Goal: Information Seeking & Learning: Learn about a topic

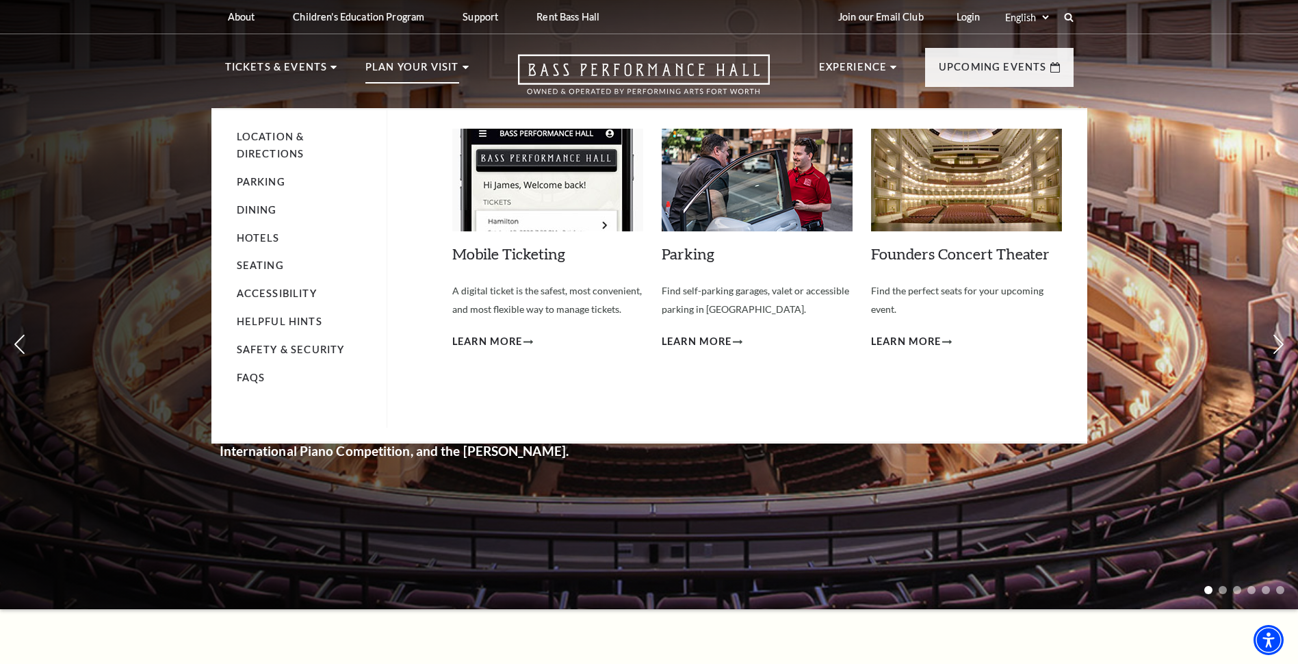
click at [464, 64] on li "Plan Your Visit Location & Directions Parking Dining Hotels Seating Accessibili…" at bounding box center [416, 83] width 103 height 49
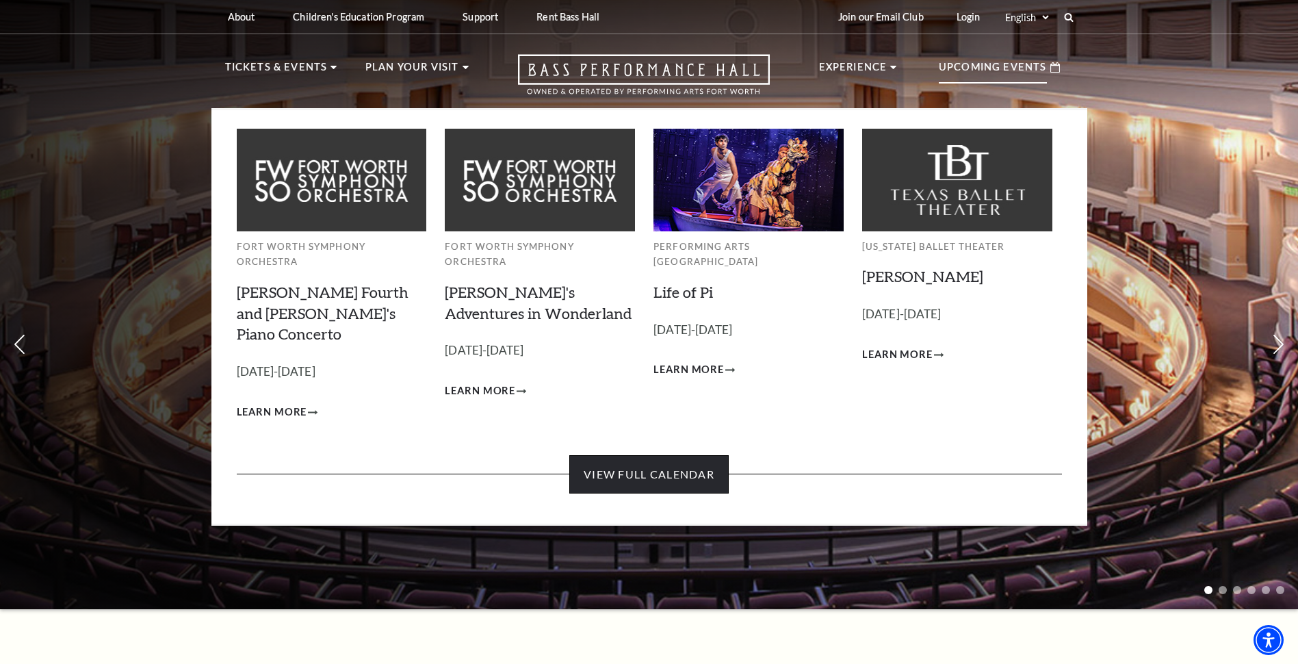
click at [664, 455] on link "View Full Calendar" at bounding box center [648, 474] width 159 height 38
click at [901, 354] on span "Learn More" at bounding box center [897, 354] width 70 height 17
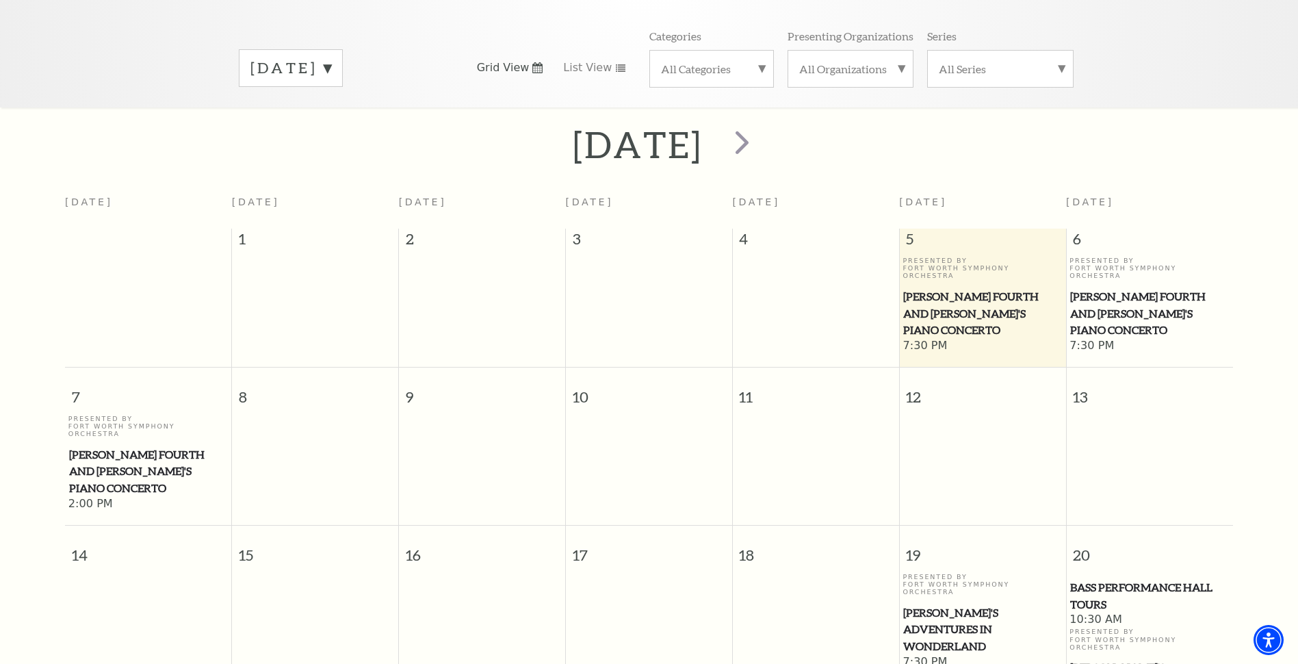
scroll to position [190, 0]
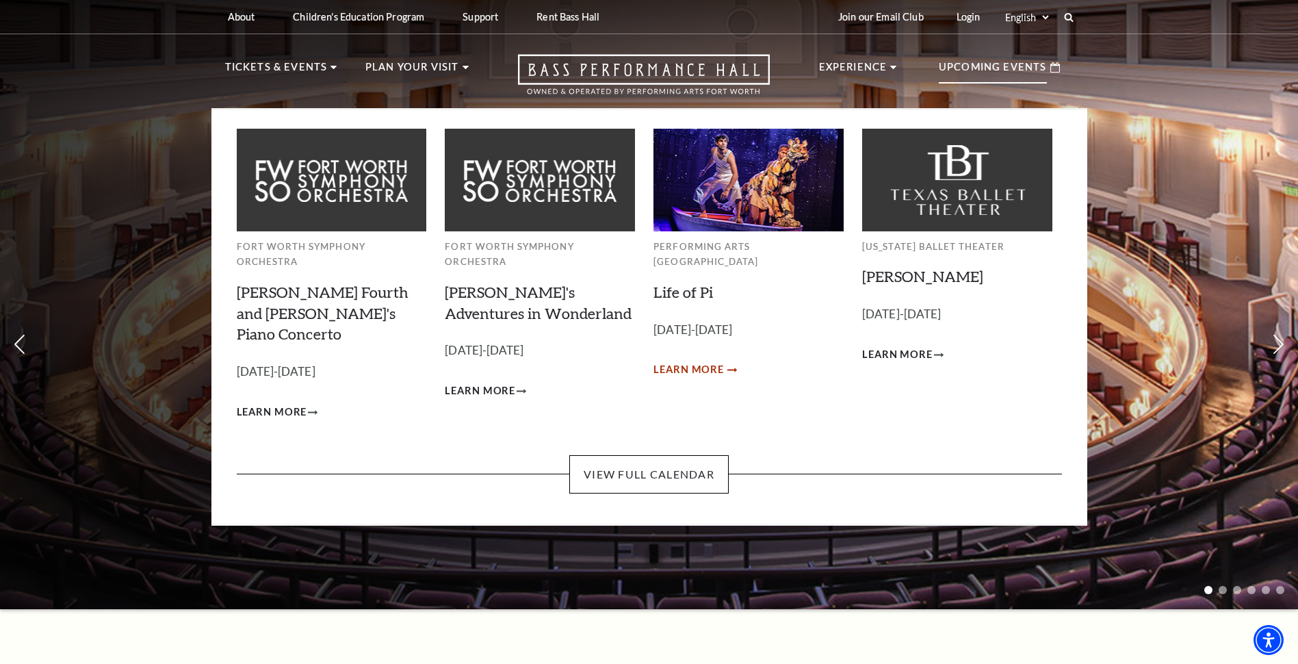
click at [680, 361] on span "Learn More" at bounding box center [689, 369] width 70 height 17
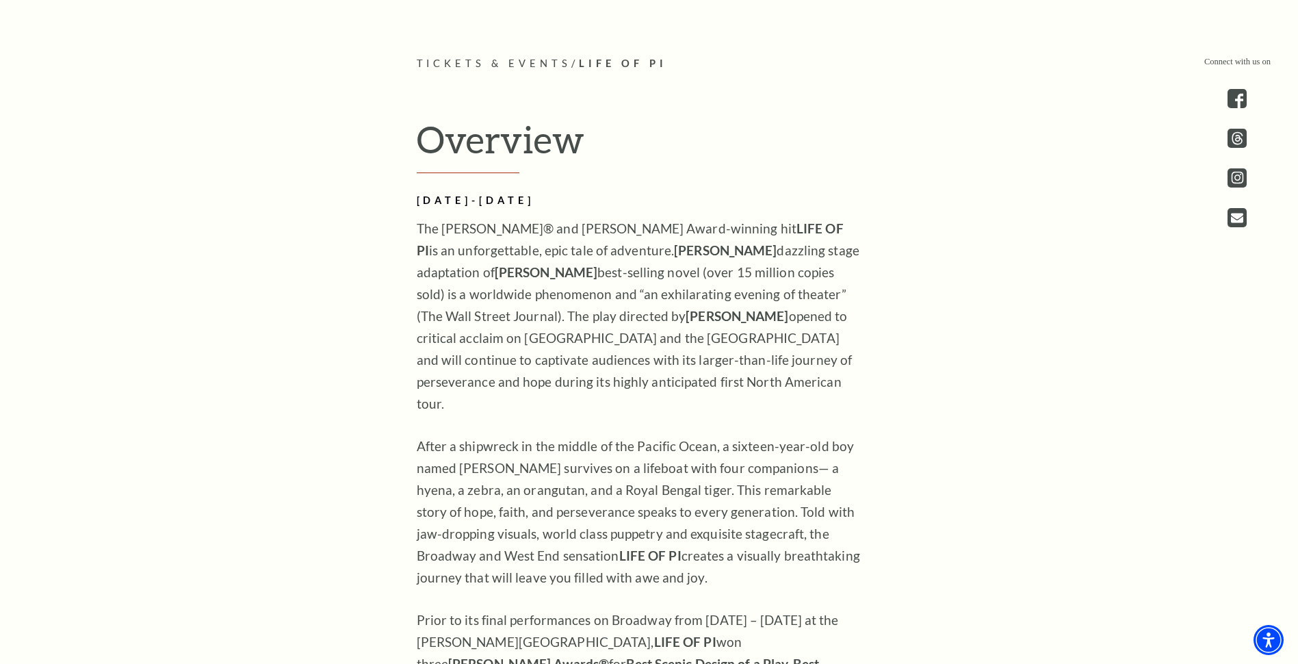
scroll to position [958, 0]
